Goal: Information Seeking & Learning: Learn about a topic

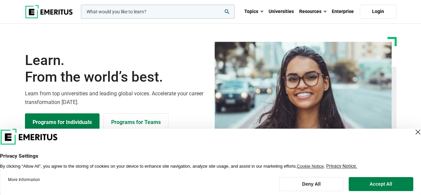
click at [413, 133] on div "Close Layer" at bounding box center [417, 131] width 9 height 9
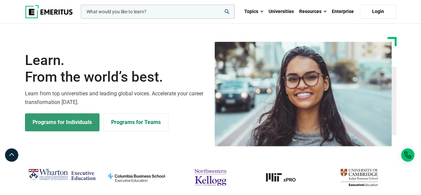
click at [62, 125] on link "Programs for Individuals" at bounding box center [62, 122] width 74 height 18
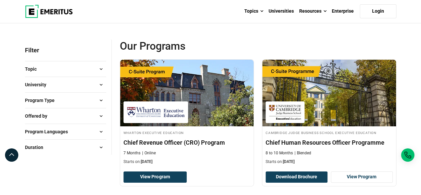
scroll to position [65, 0]
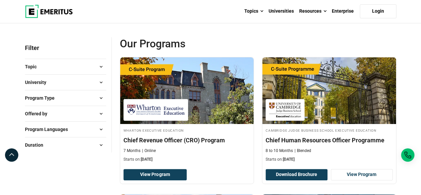
click at [102, 67] on span at bounding box center [101, 67] width 10 height 10
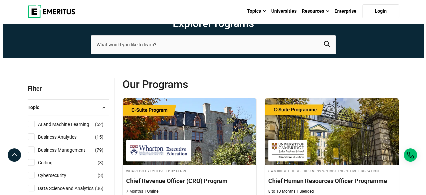
scroll to position [27, 0]
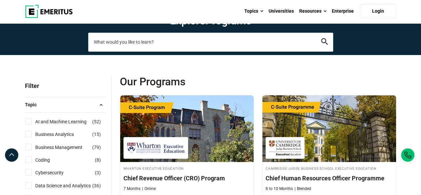
click at [145, 47] on input "search-page" at bounding box center [210, 42] width 245 height 19
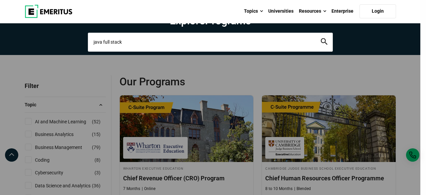
type input "java full stack"
click at [321, 38] on button "search" at bounding box center [324, 42] width 7 height 8
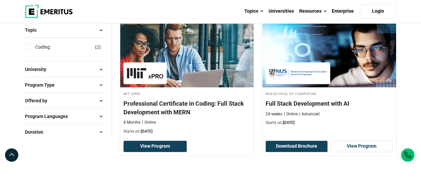
scroll to position [103, 0]
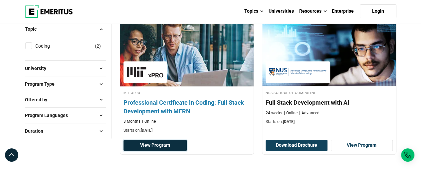
click at [165, 144] on link "View Program" at bounding box center [155, 144] width 64 height 11
